Goal: Browse casually

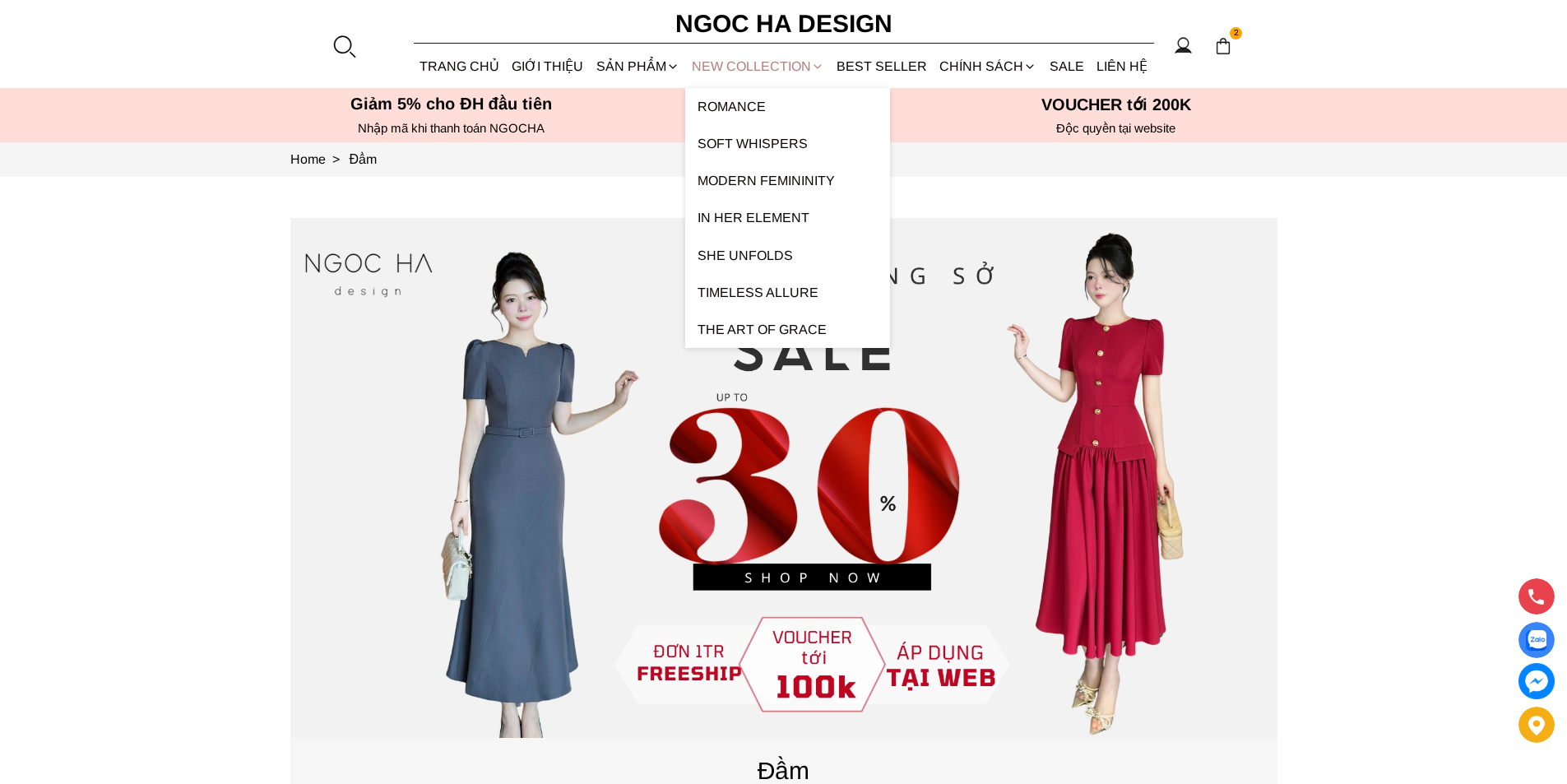
click at [760, 60] on link "NEW COLLECTION" at bounding box center [758, 66] width 145 height 43
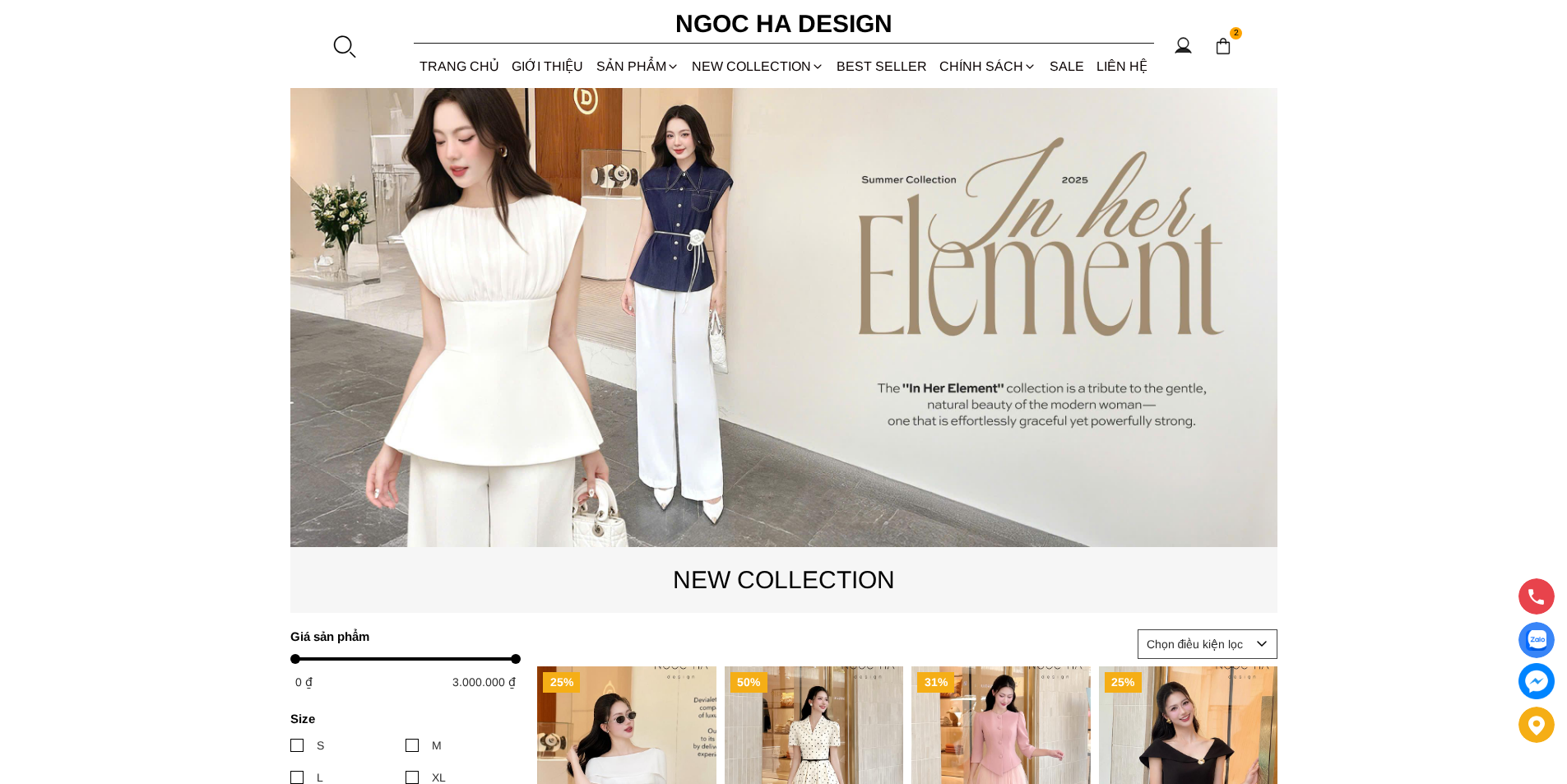
scroll to position [82, 0]
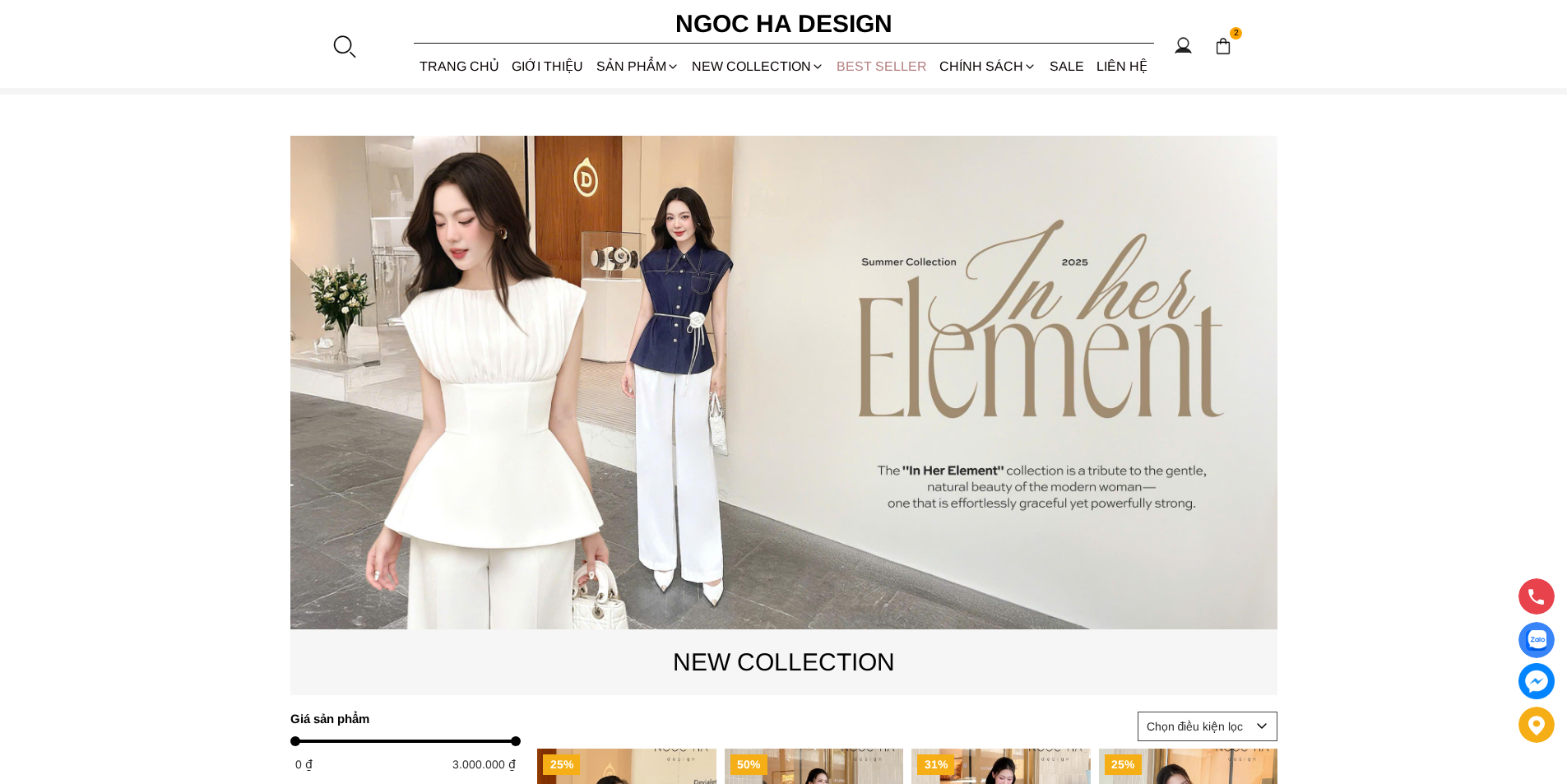
click at [890, 60] on link "BEST SELLER" at bounding box center [882, 66] width 103 height 43
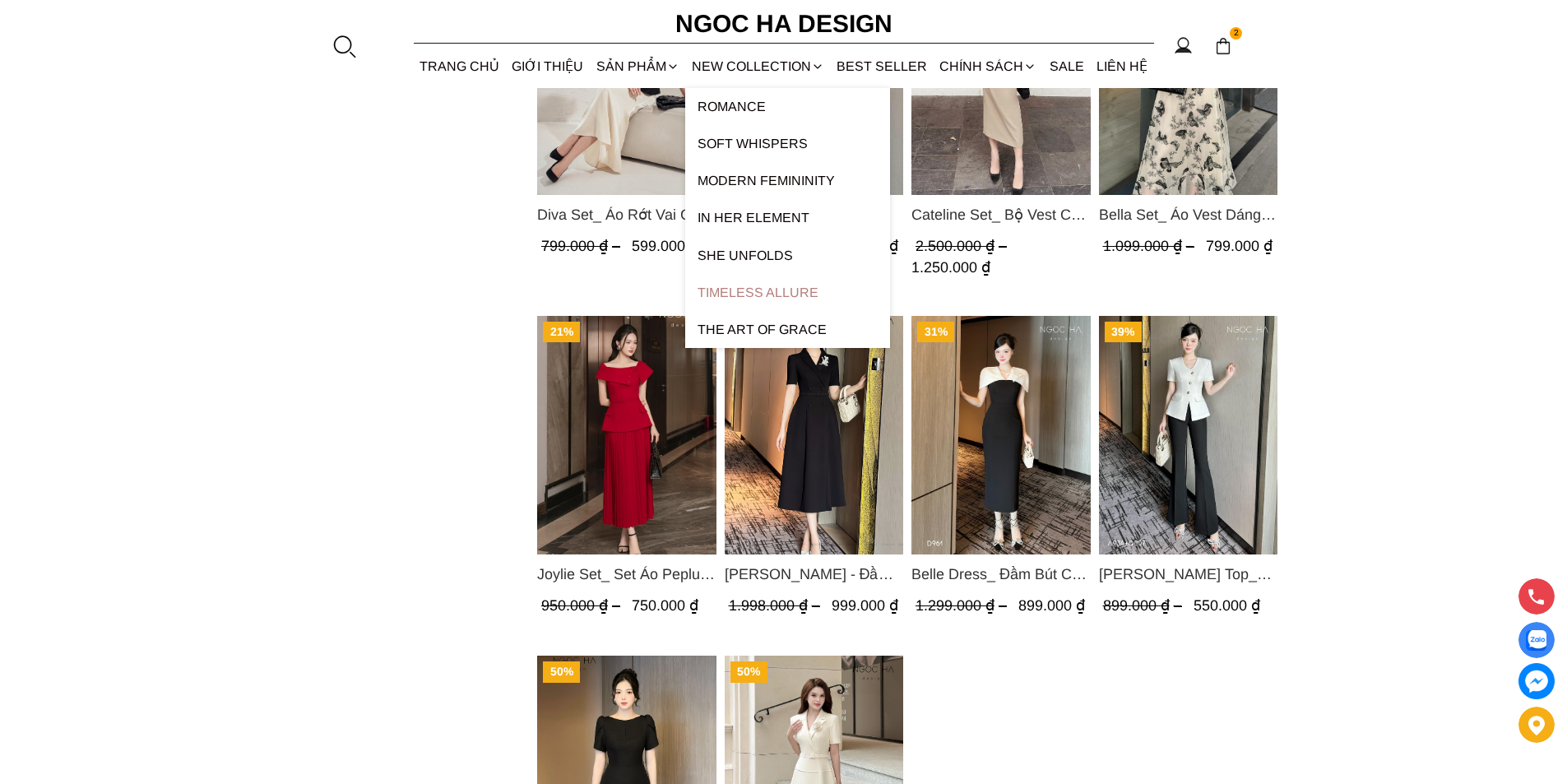
scroll to position [1069, 0]
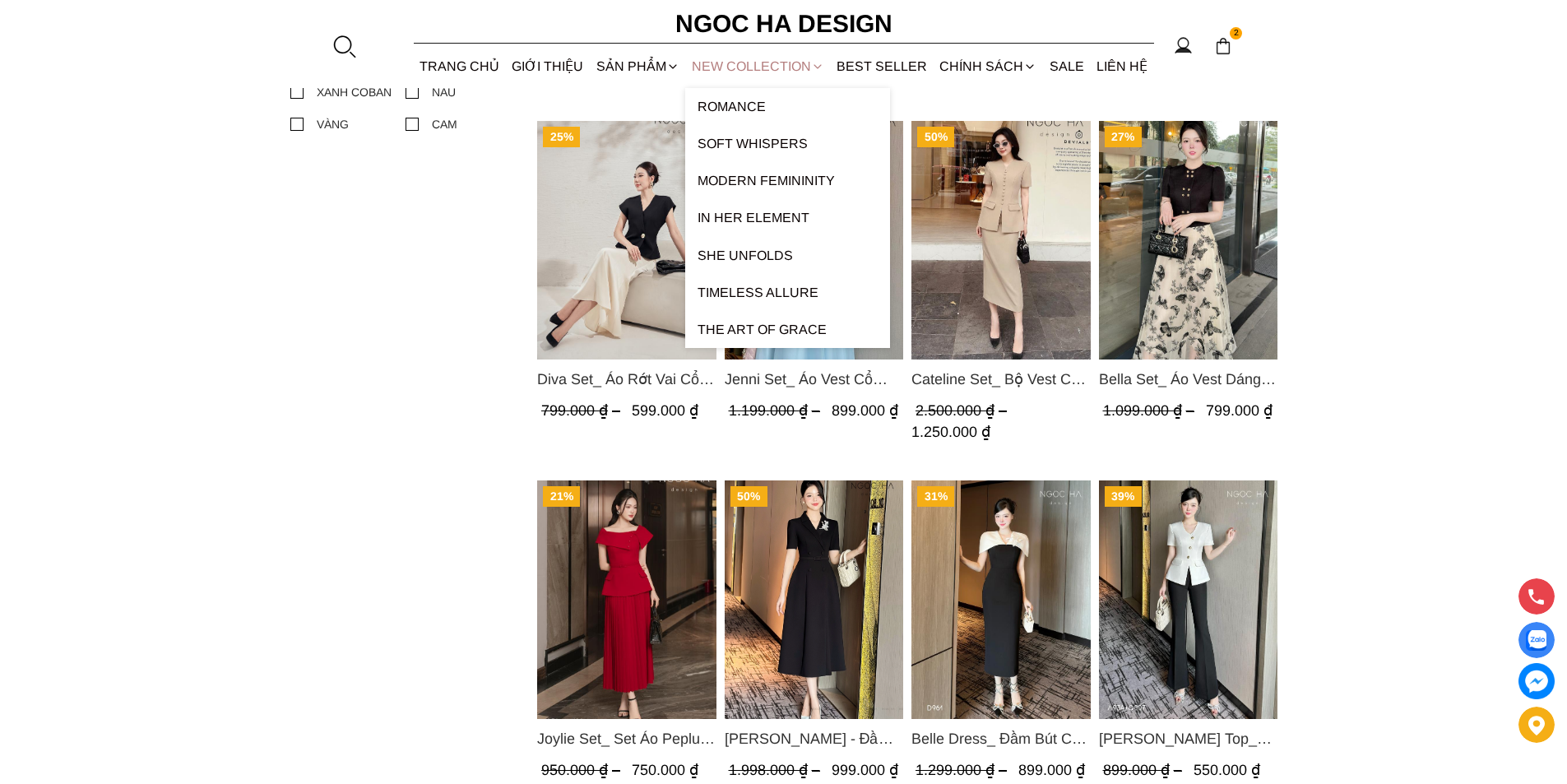
click at [786, 62] on link "NEW COLLECTION" at bounding box center [758, 66] width 145 height 43
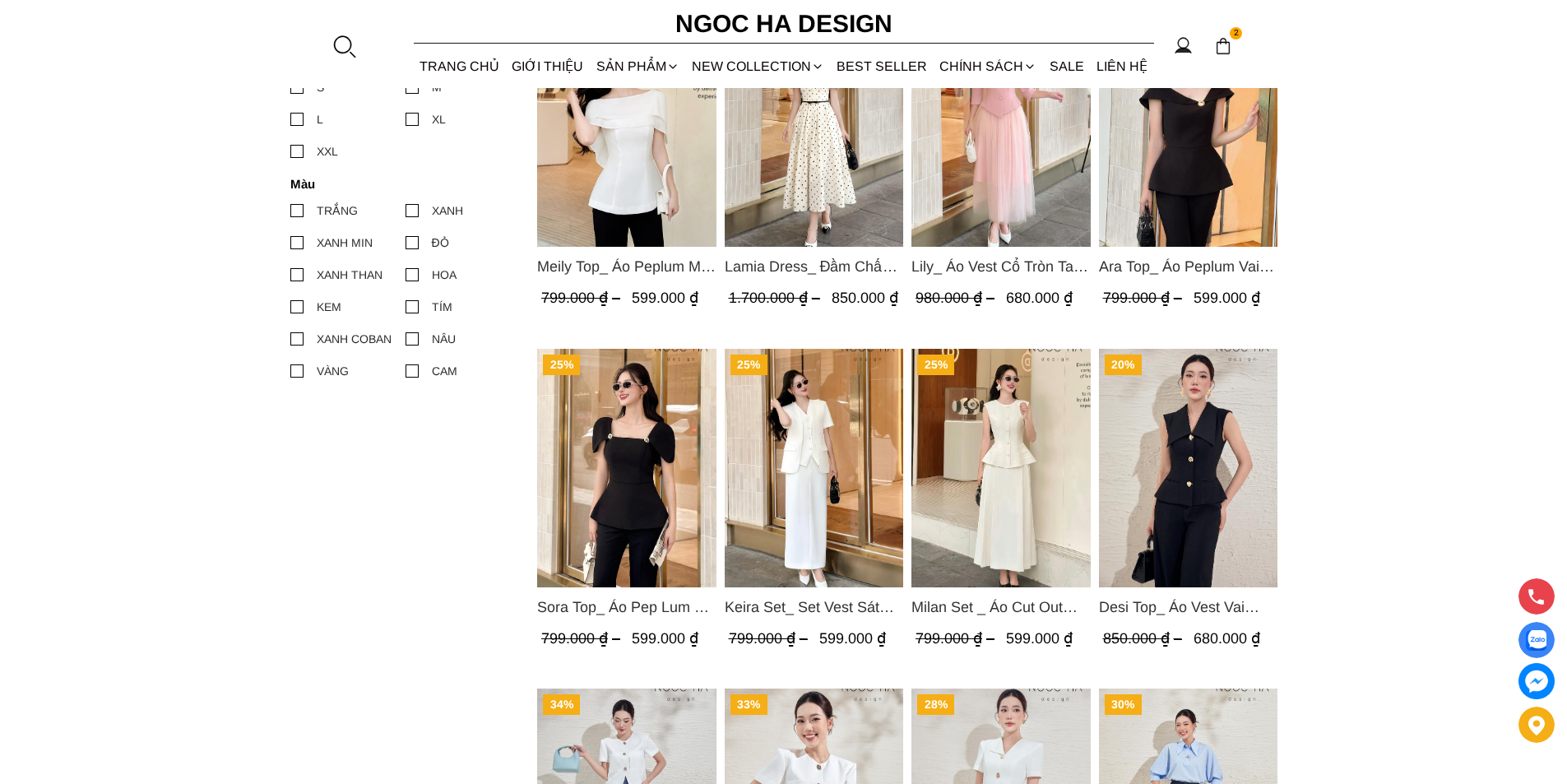
scroll to position [905, 0]
